Goal: Task Accomplishment & Management: Use online tool/utility

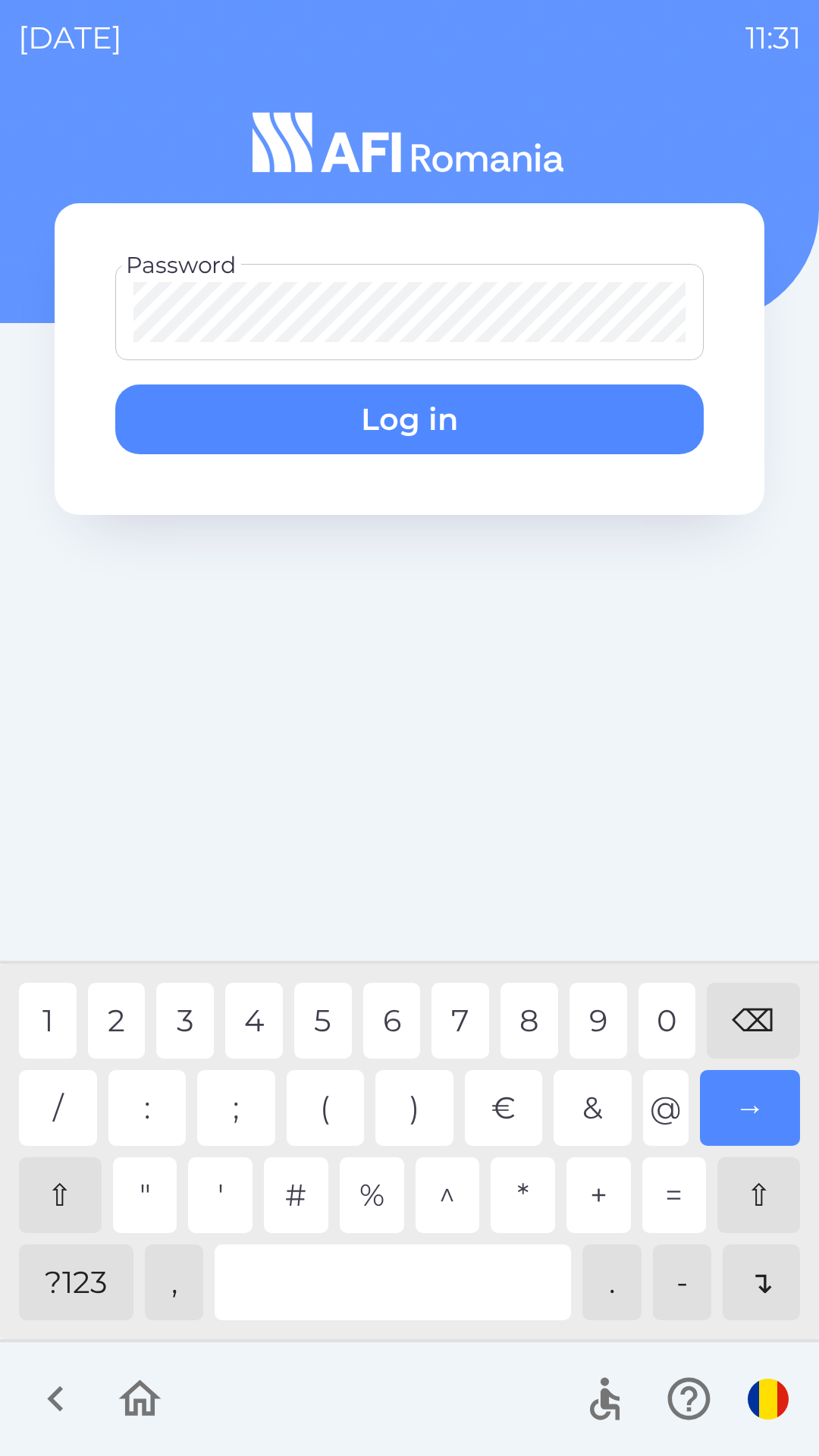
click at [248, 1023] on div "4" at bounding box center [254, 1021] width 58 height 76
click at [119, 1031] on div "2" at bounding box center [117, 1021] width 58 height 76
click at [442, 419] on button "Log in" at bounding box center [409, 419] width 588 height 70
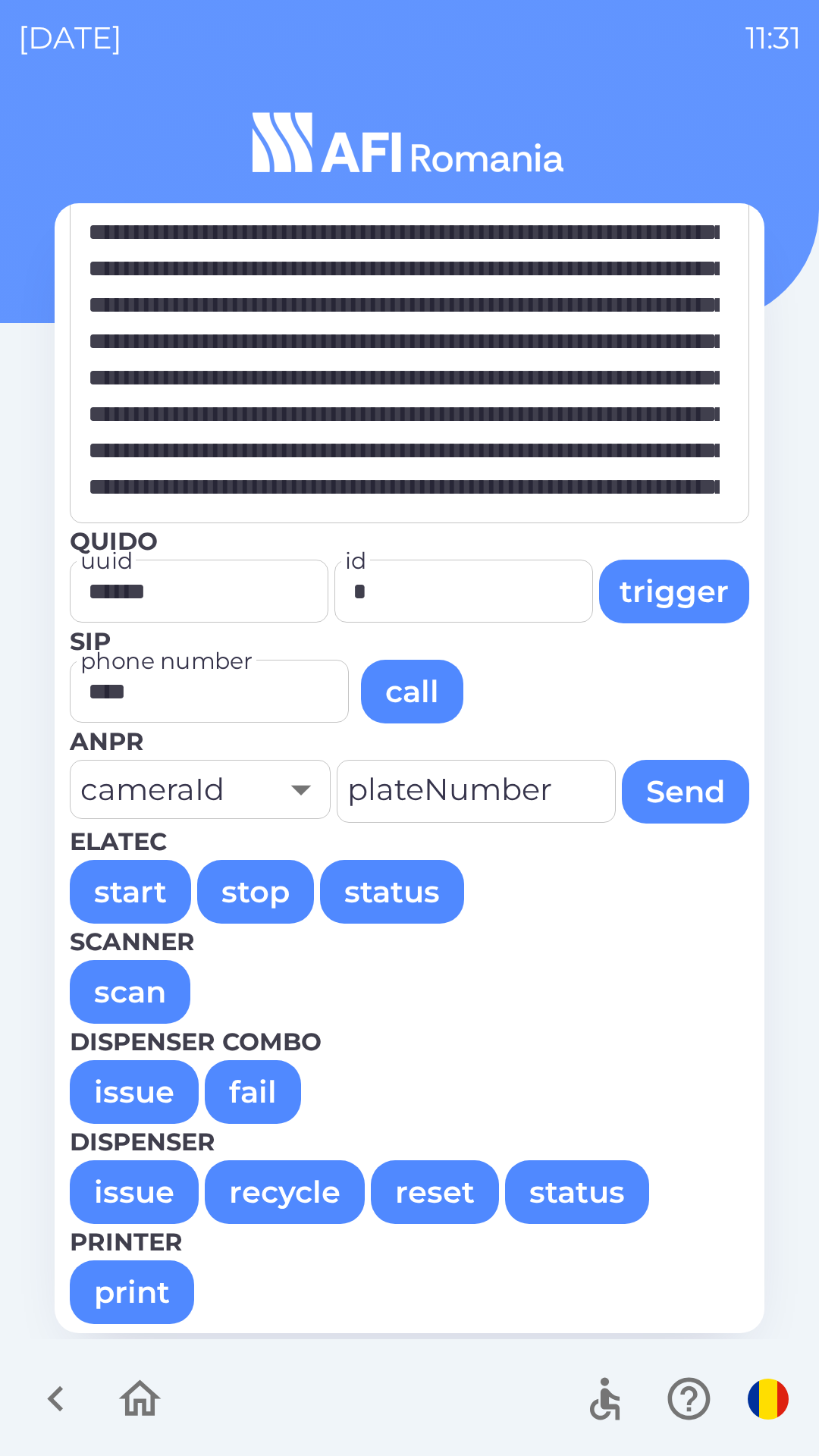
scroll to position [101, 0]
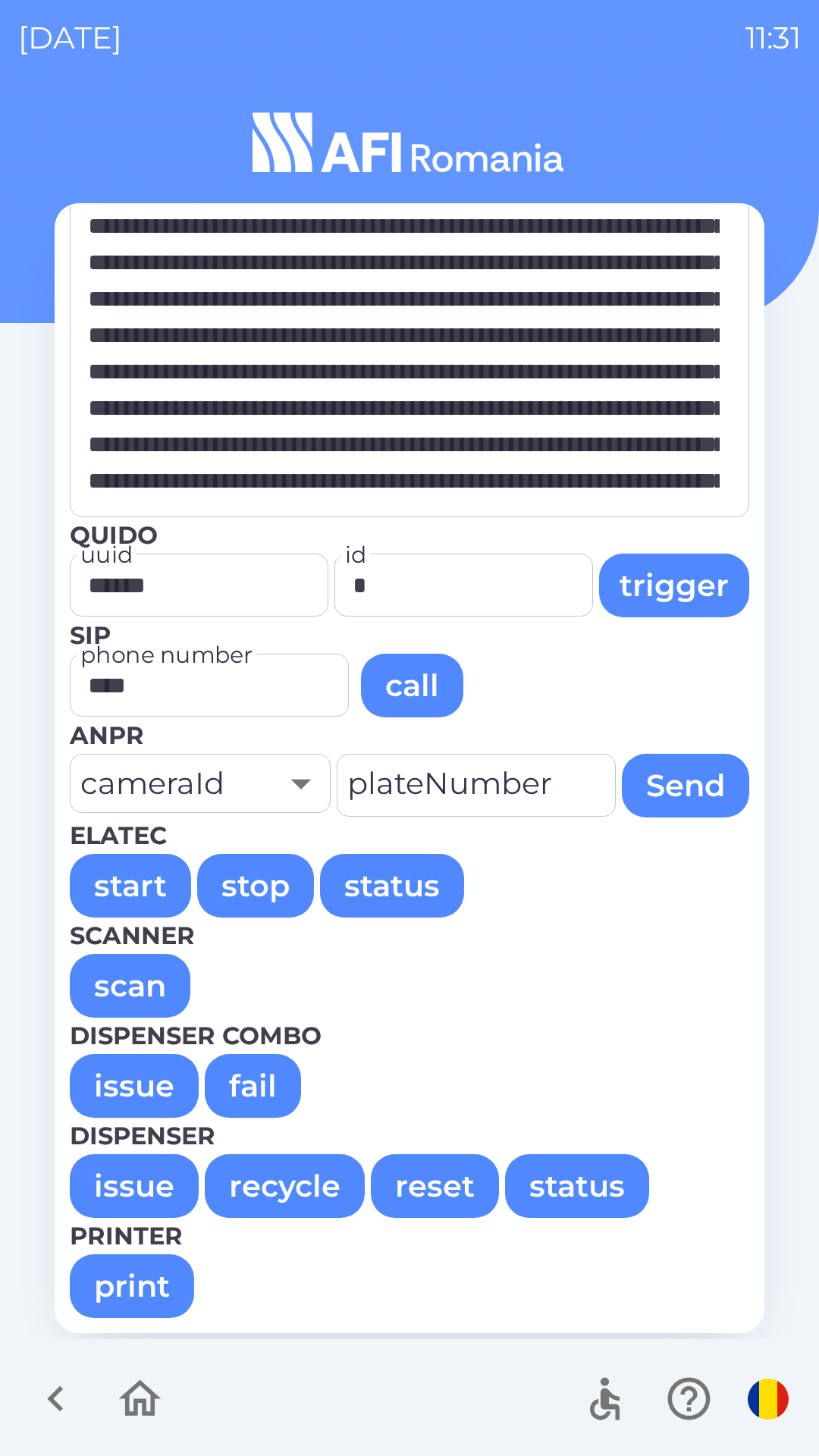
click at [136, 1080] on button "issue" at bounding box center [134, 1085] width 129 height 64
click at [134, 1081] on button "issue" at bounding box center [134, 1085] width 129 height 64
click at [138, 1086] on button "issue" at bounding box center [134, 1085] width 129 height 64
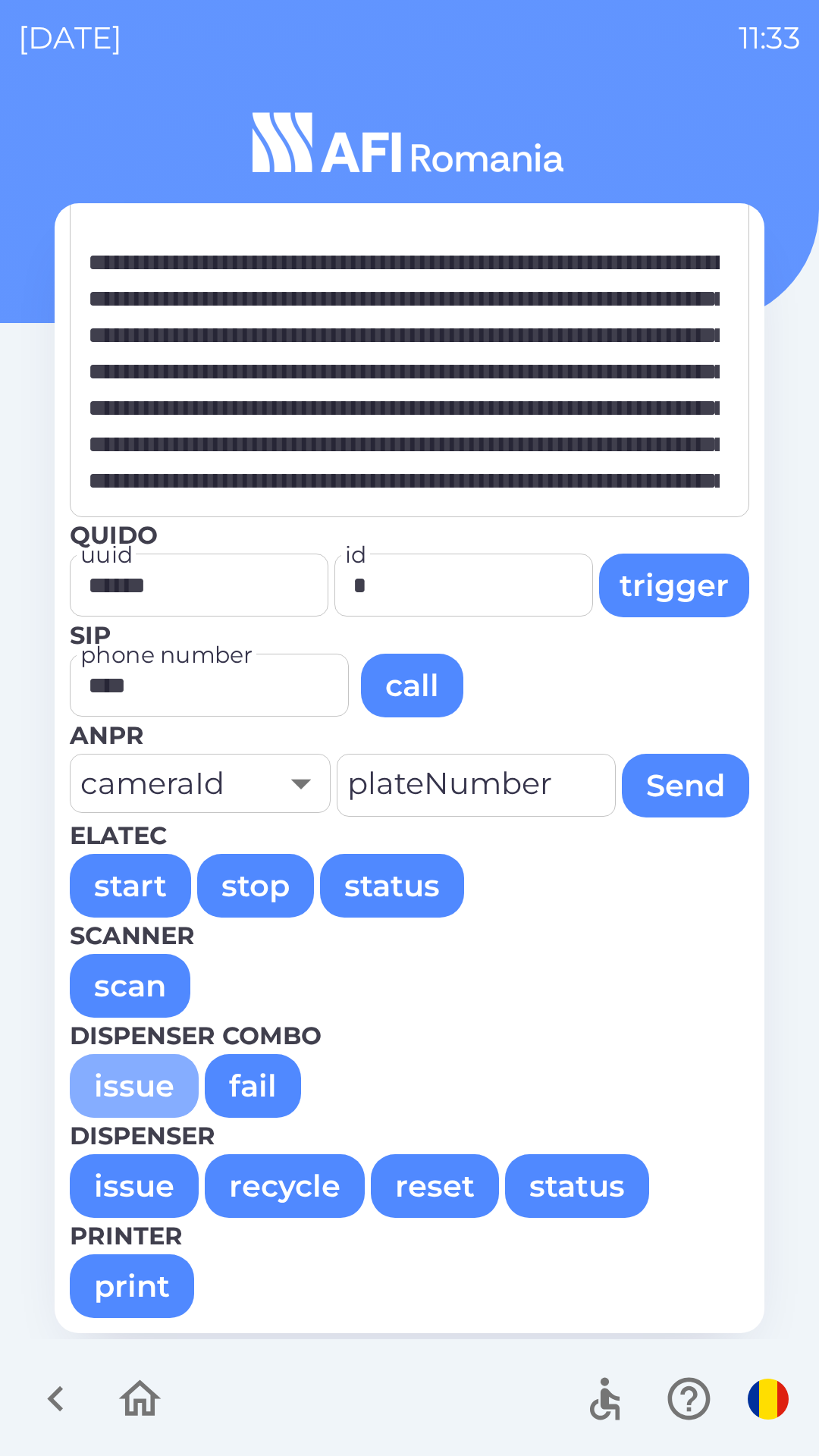
click at [140, 1084] on button "issue" at bounding box center [134, 1085] width 129 height 64
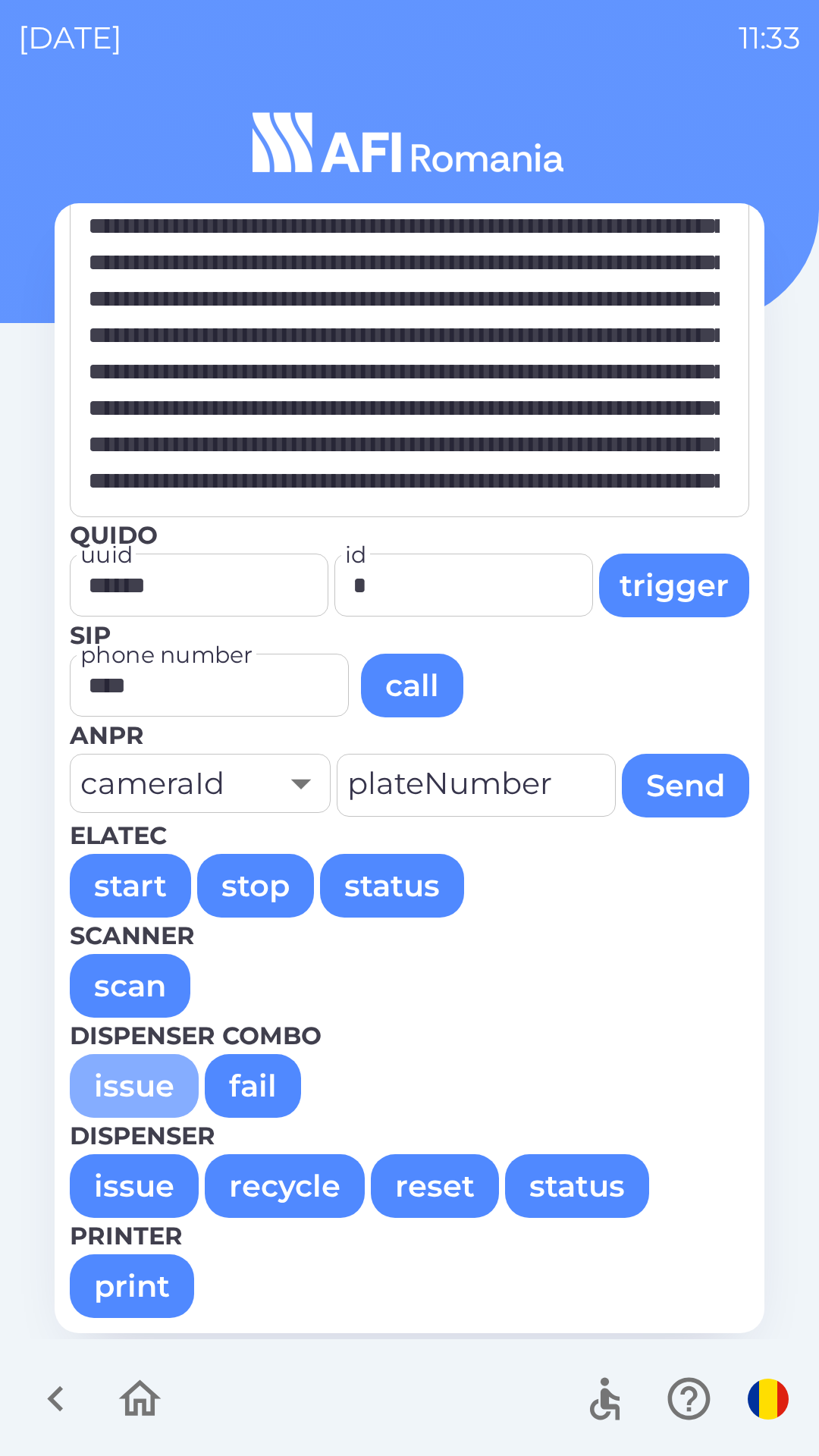
click at [138, 1082] on button "issue" at bounding box center [134, 1085] width 129 height 64
click at [137, 1082] on button "issue" at bounding box center [134, 1085] width 129 height 64
click at [140, 1074] on button "issue" at bounding box center [134, 1085] width 129 height 64
click at [138, 1082] on button "issue" at bounding box center [134, 1085] width 129 height 64
click at [148, 1086] on button "issue" at bounding box center [134, 1085] width 129 height 64
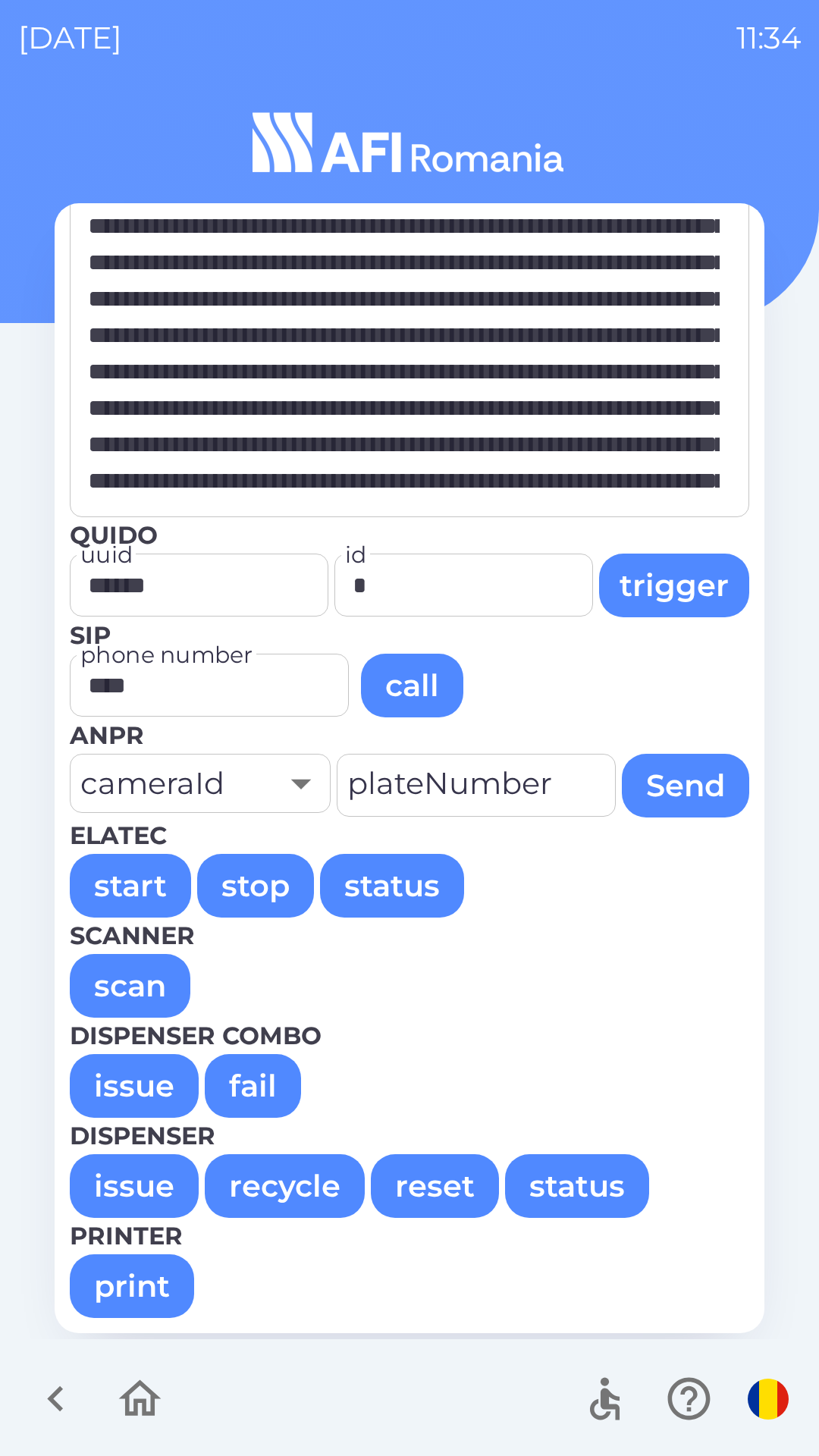
click at [150, 1081] on button "issue" at bounding box center [134, 1085] width 129 height 64
click at [138, 1080] on button "issue" at bounding box center [134, 1085] width 129 height 64
click at [151, 1080] on button "issue" at bounding box center [134, 1085] width 129 height 64
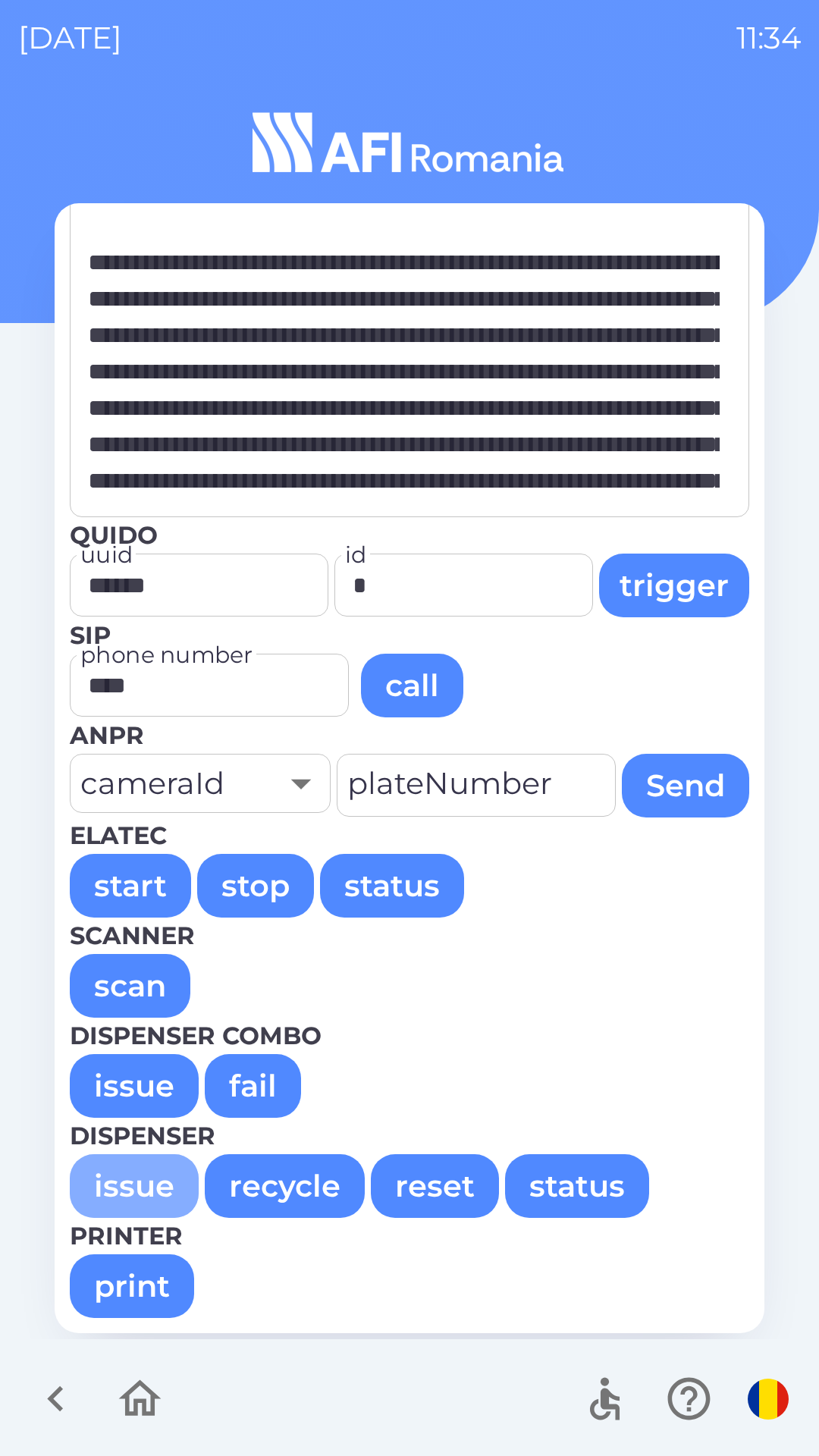
click at [135, 1187] on button "issue" at bounding box center [134, 1186] width 129 height 64
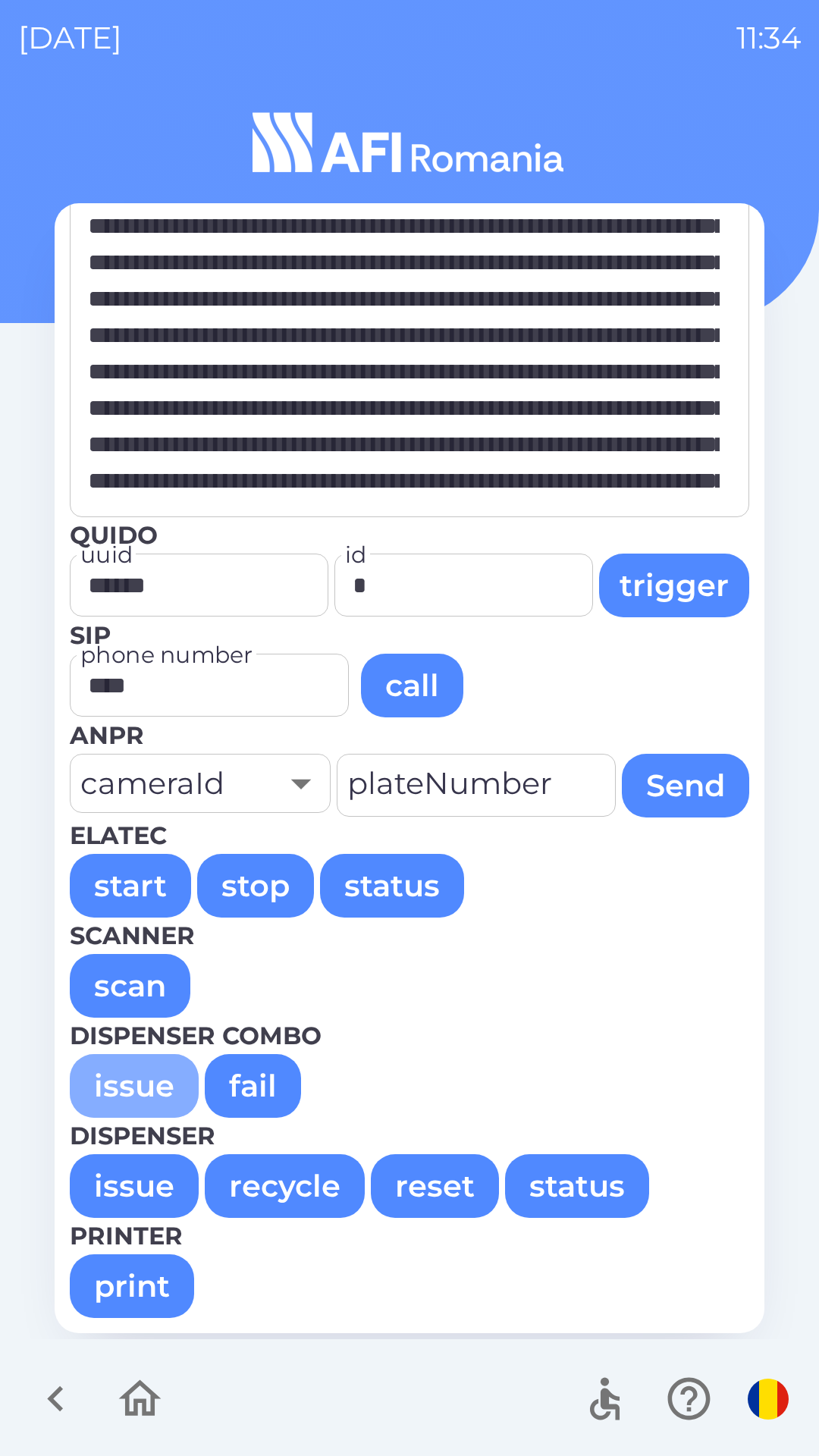
click at [136, 1081] on button "issue" at bounding box center [134, 1085] width 129 height 64
click at [148, 1079] on button "issue" at bounding box center [134, 1085] width 129 height 64
click at [127, 1080] on button "issue" at bounding box center [134, 1085] width 129 height 64
type textarea "**********"
click at [53, 1409] on icon "button" at bounding box center [56, 1398] width 51 height 51
